Goal: Communication & Community: Answer question/provide support

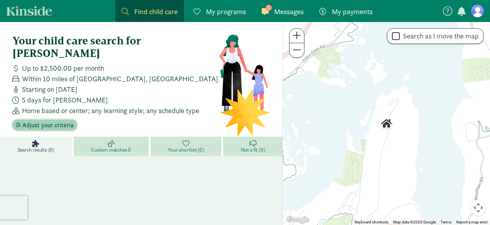
click at [51, 120] on span "Adjust your criteria" at bounding box center [47, 124] width 51 height 9
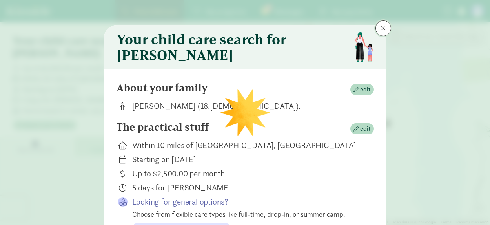
click at [384, 29] on span at bounding box center [383, 28] width 5 height 6
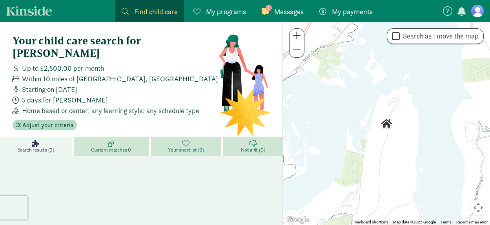
click at [279, 11] on span "Messages" at bounding box center [288, 11] width 29 height 11
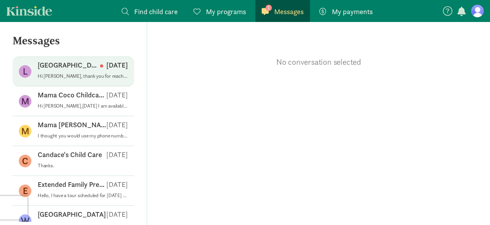
click at [74, 73] on div "[GEOGRAPHIC_DATA][PERSON_NAME] [DATE]" at bounding box center [83, 66] width 90 height 13
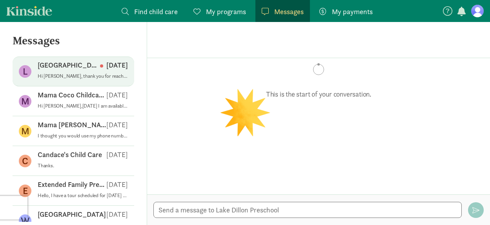
scroll to position [307, 0]
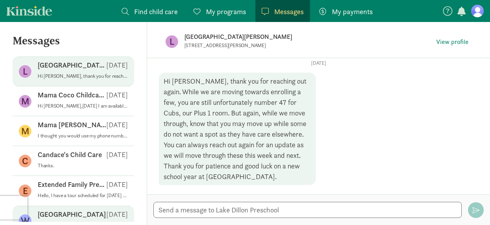
click at [99, 214] on p "[GEOGRAPHIC_DATA]" at bounding box center [72, 214] width 68 height 9
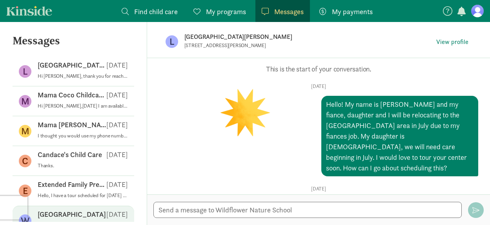
scroll to position [330, 0]
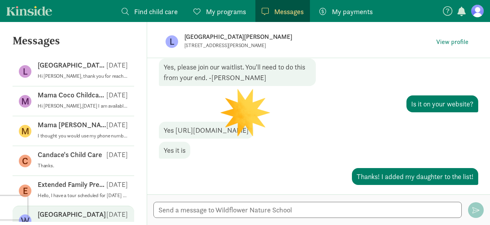
click at [482, 14] on figure at bounding box center [477, 11] width 13 height 13
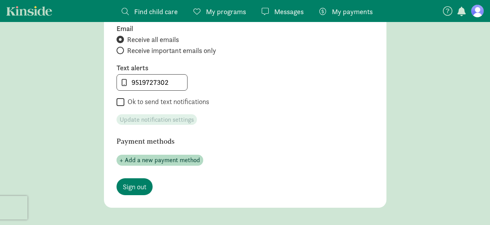
scroll to position [402, 0]
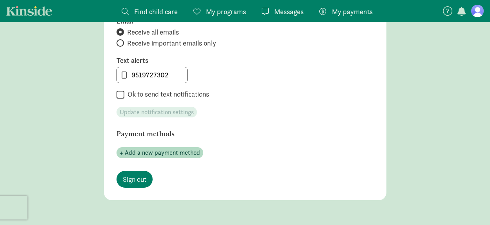
click at [119, 93] on input "Ok to send text notifications" at bounding box center [121, 94] width 8 height 11
checkbox input "true"
click at [33, 14] on link "Kinside" at bounding box center [29, 11] width 46 height 10
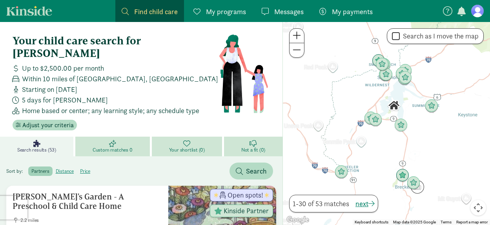
click at [287, 13] on span "Messages" at bounding box center [288, 11] width 29 height 11
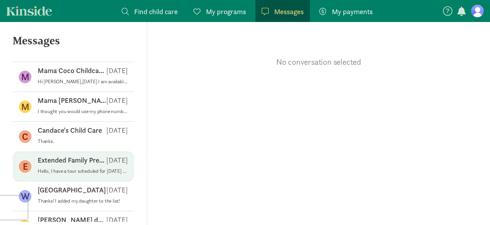
scroll to position [27, 0]
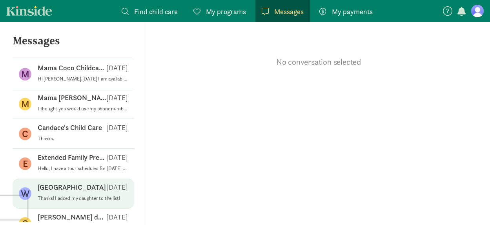
click at [72, 199] on p "Thanks! I added my daughter to the list!" at bounding box center [83, 198] width 90 height 6
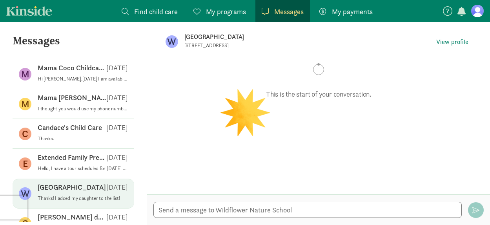
scroll to position [330, 0]
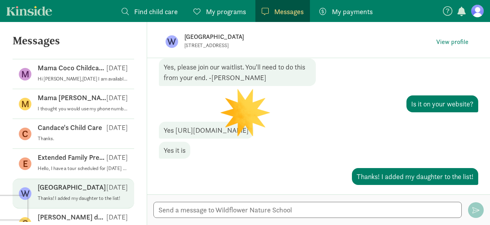
click at [217, 199] on div at bounding box center [318, 209] width 343 height 31
click at [217, 206] on textarea at bounding box center [307, 210] width 308 height 16
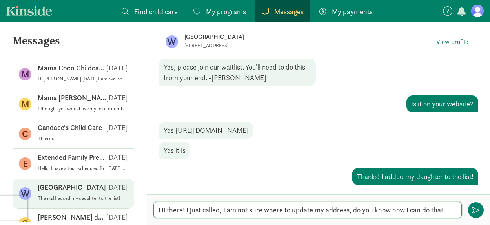
type textarea "Hi there! I just called, I am not sure where to update my address, do you know …"
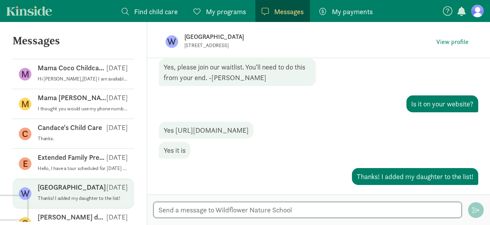
scroll to position [390, 0]
